Goal: Find specific page/section: Find specific page/section

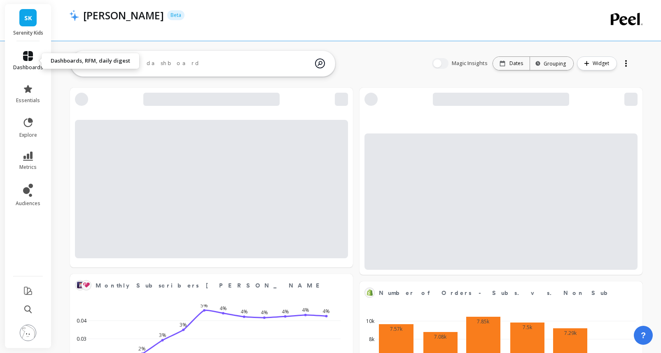
click at [31, 57] on icon at bounding box center [28, 56] width 10 height 10
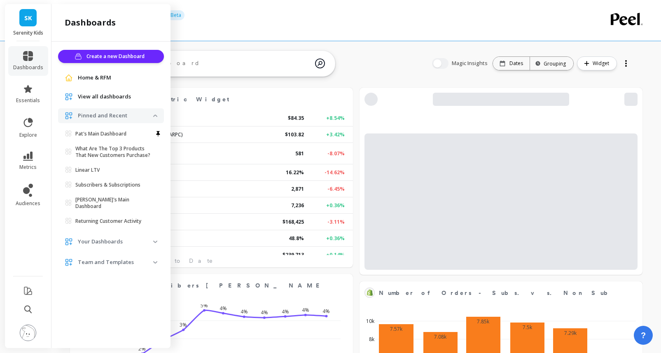
click at [27, 17] on span "SK" at bounding box center [28, 17] width 8 height 9
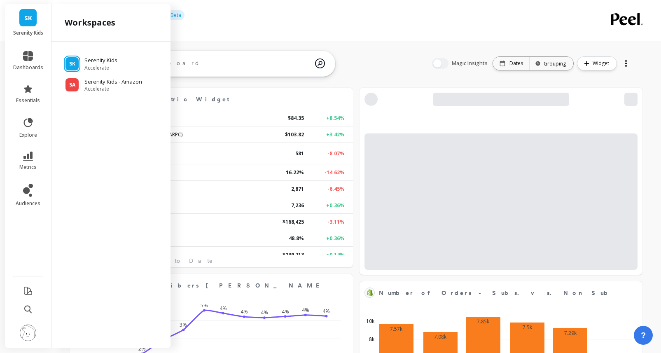
scroll to position [227, 266]
select select "sum"
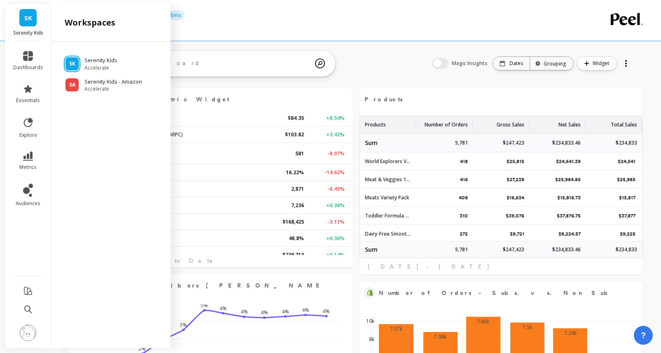
select select "sum"
click at [98, 83] on p "Serenity Kids - Amazon" at bounding box center [114, 82] width 61 height 8
select select "sum"
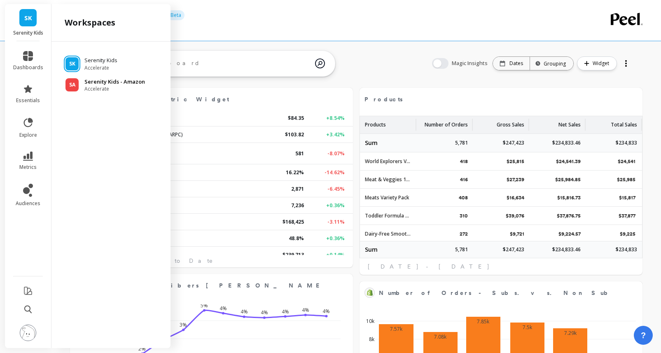
select select "sum"
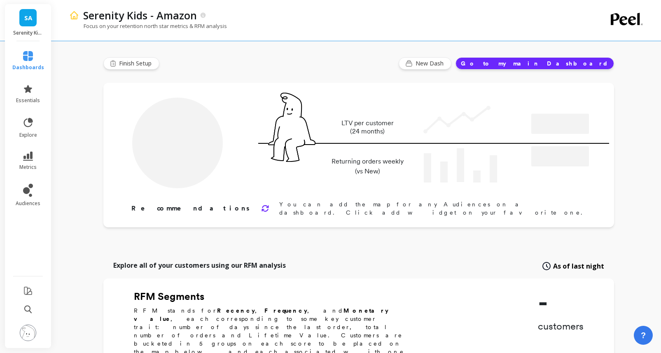
type input "Champions"
type input "17767"
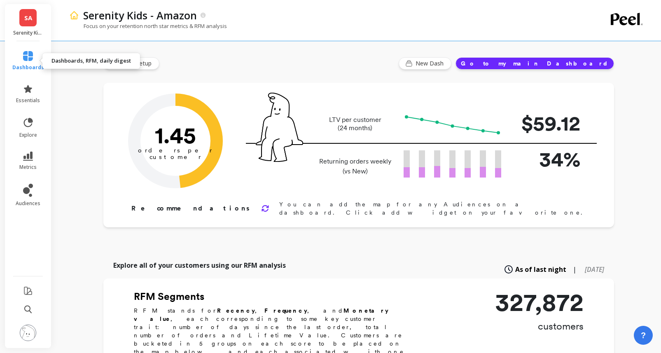
click at [28, 58] on icon at bounding box center [28, 56] width 10 height 10
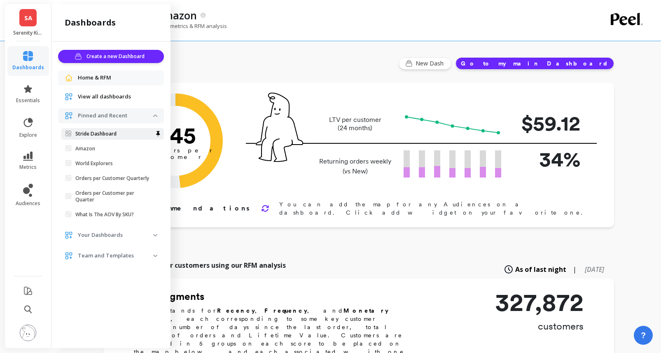
click at [108, 135] on p "Stride Dashboard" at bounding box center [95, 134] width 41 height 7
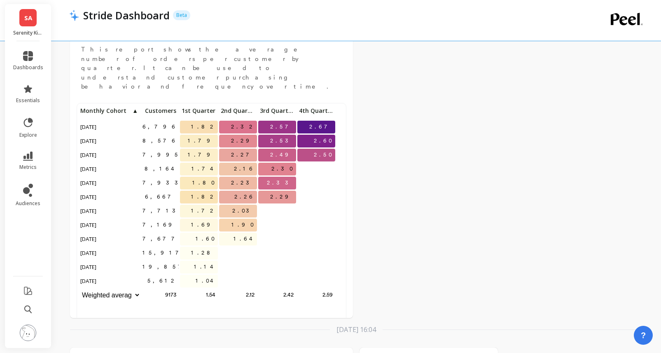
scroll to position [99, 0]
